Goal: Check status: Check status

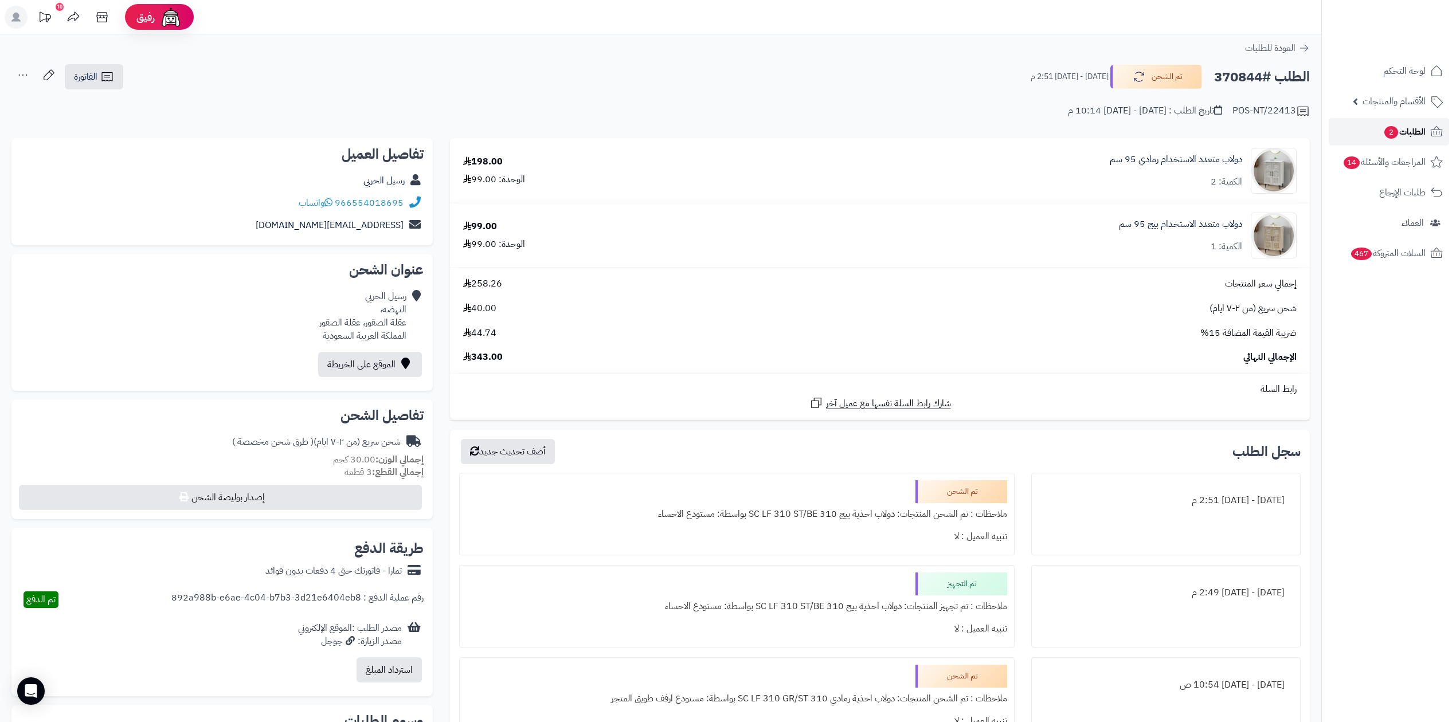
click at [1404, 130] on span "الطلبات 2" at bounding box center [1404, 132] width 42 height 16
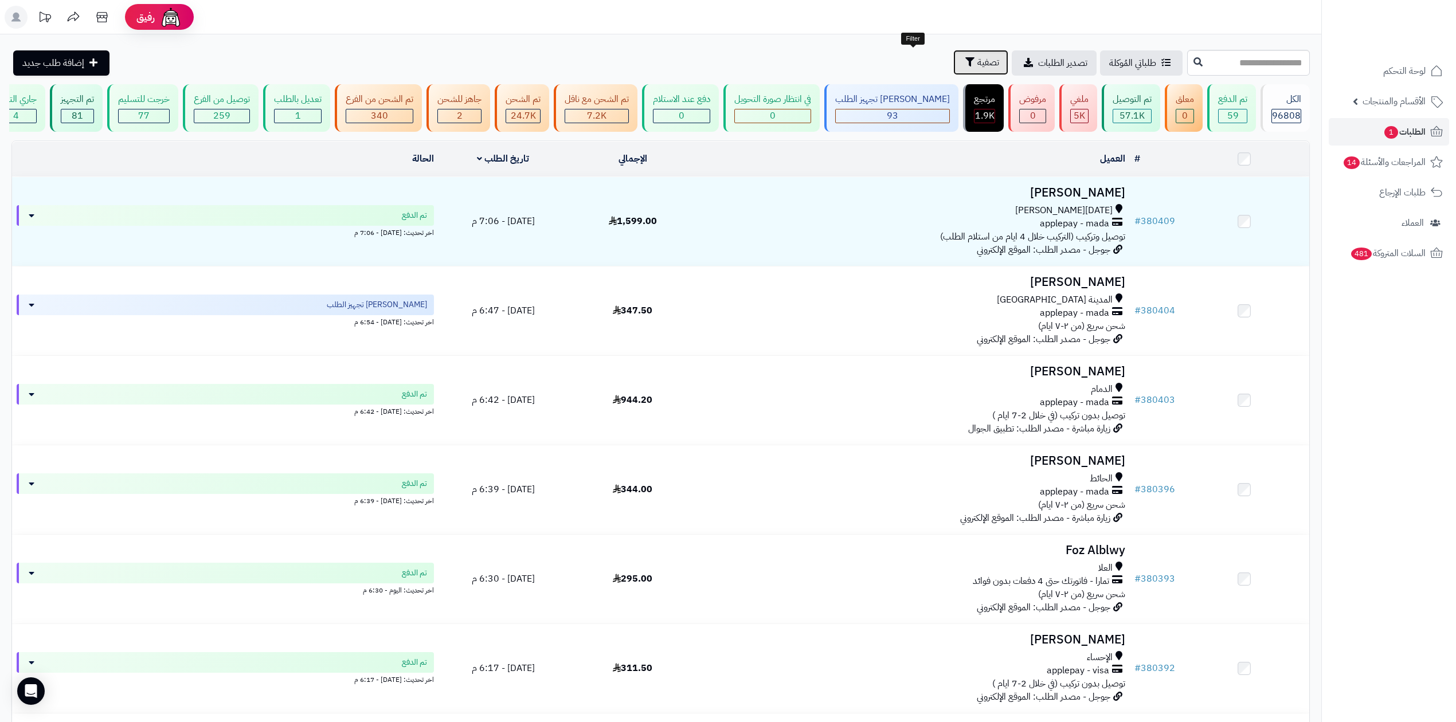
click at [953, 62] on button "تصفية" at bounding box center [980, 62] width 55 height 25
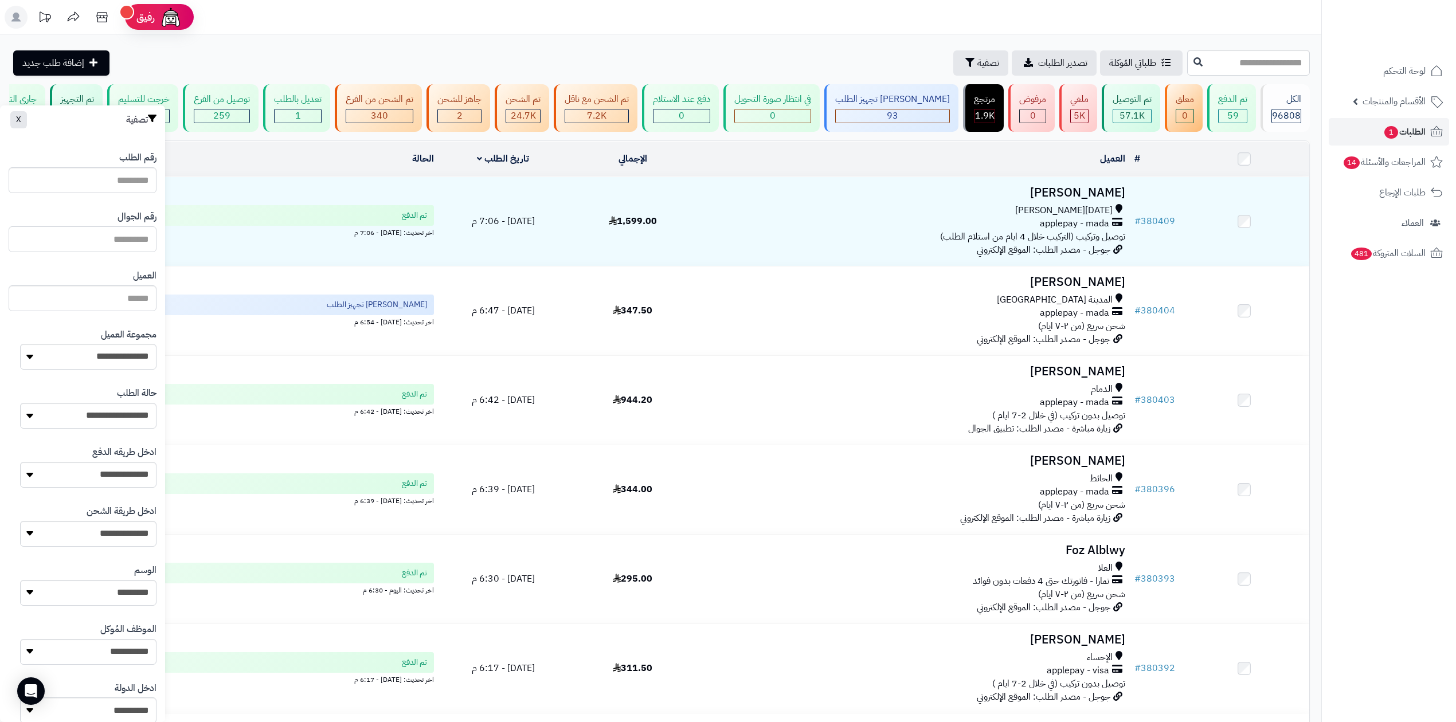
click at [132, 241] on input "text" at bounding box center [83, 239] width 148 height 26
type input "*********"
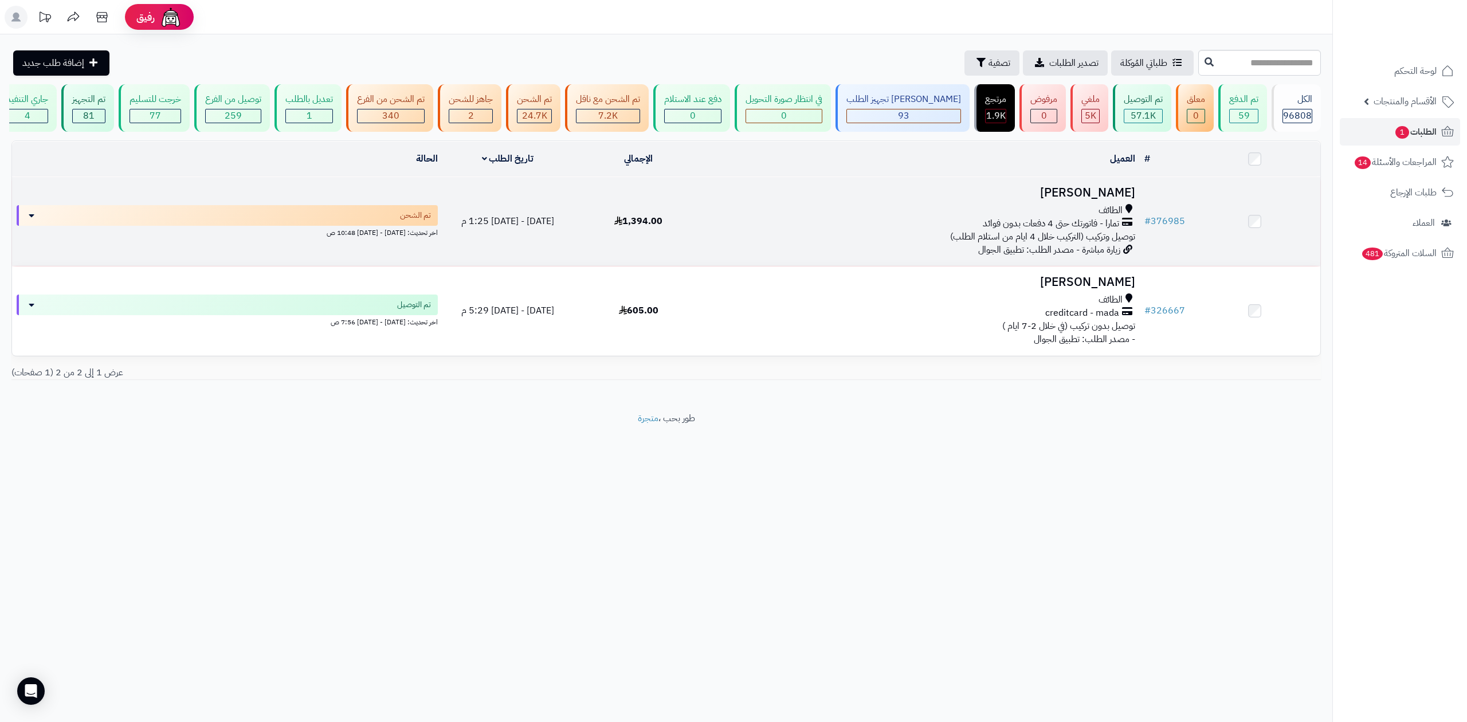
click at [1129, 196] on h3 "[PERSON_NAME]" at bounding box center [921, 192] width 426 height 13
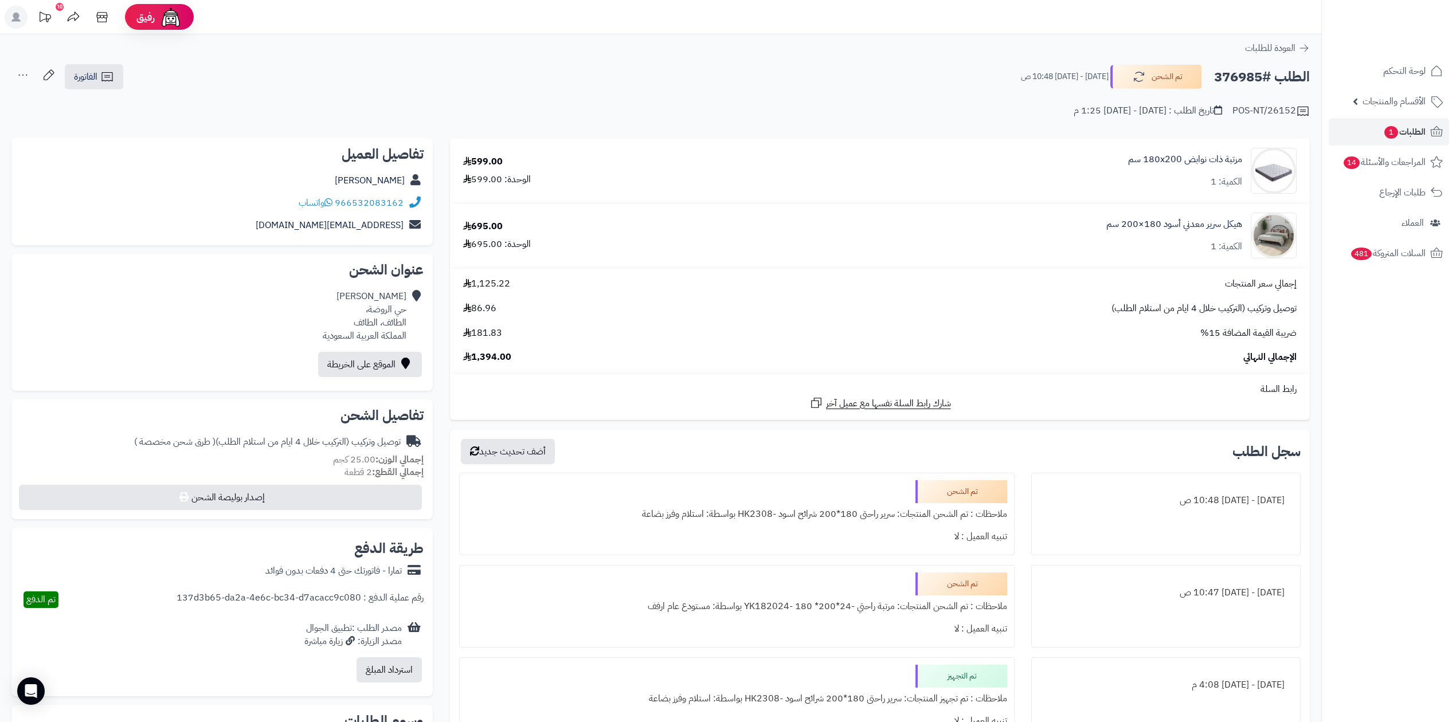
click at [1238, 79] on h2 "الطلب #376985" at bounding box center [1262, 76] width 96 height 23
copy h2 "376985"
